Goal: Task Accomplishment & Management: Manage account settings

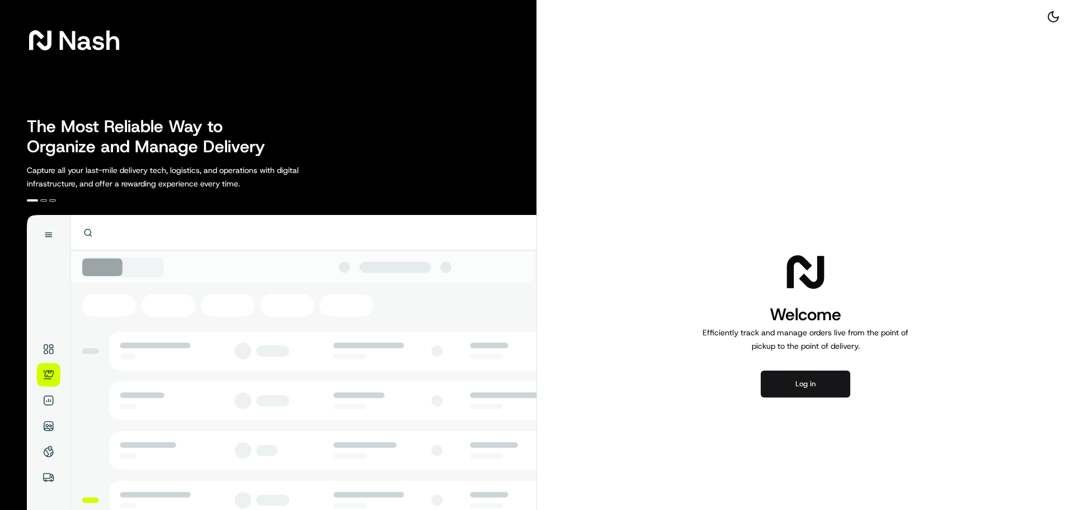
click at [816, 388] on button "Log in" at bounding box center [806, 383] width 90 height 27
